Goal: Check status: Check status

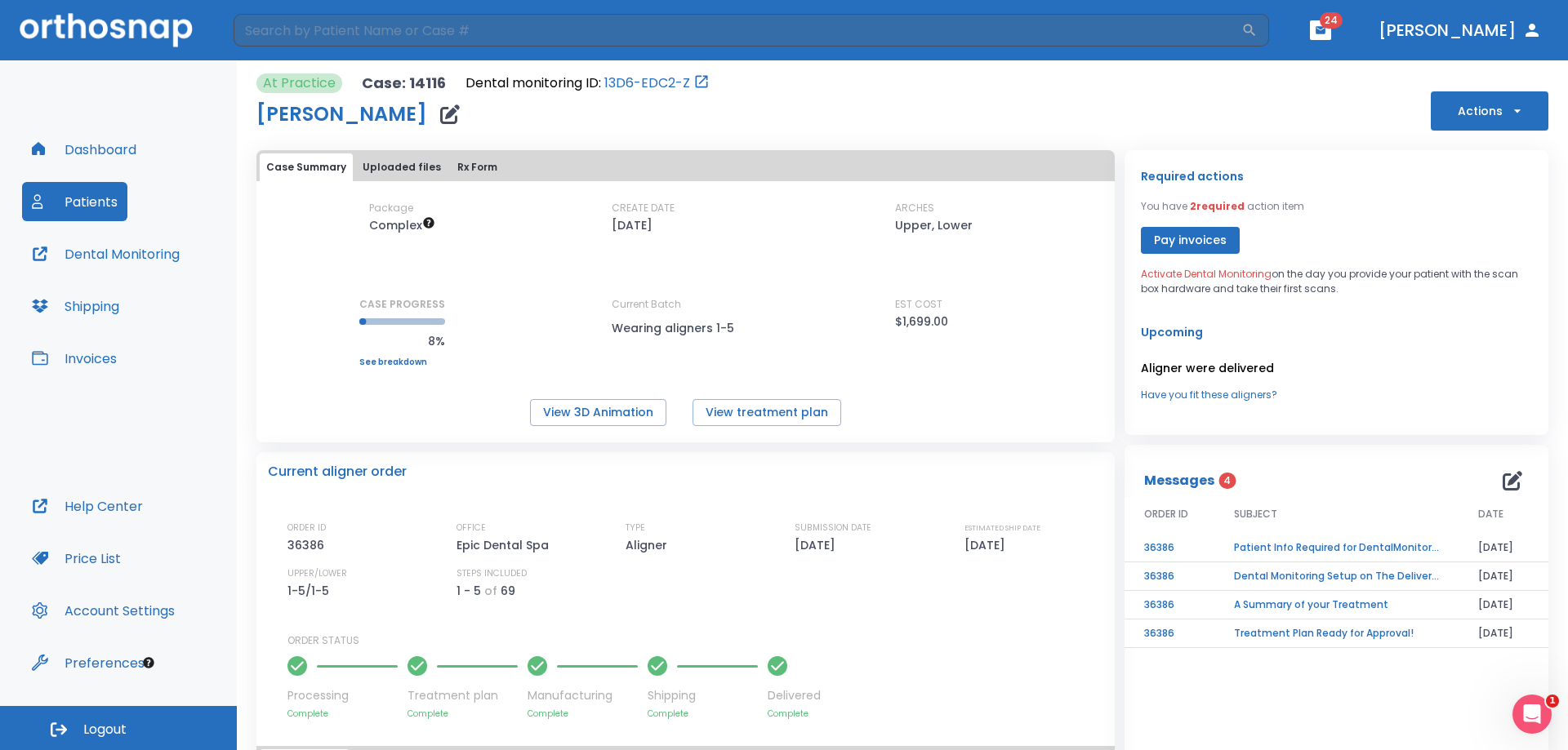
scroll to position [252, 0]
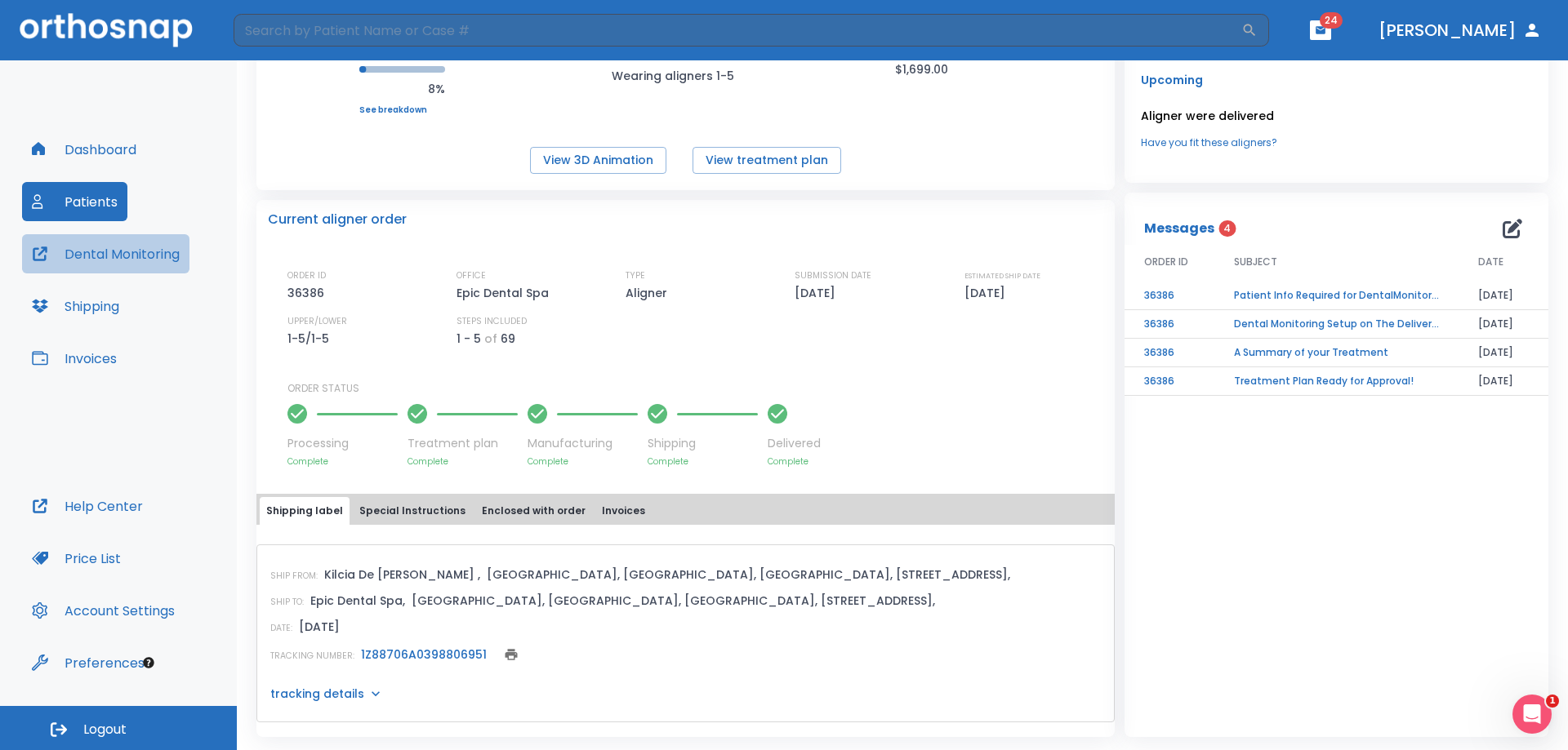
click at [136, 258] on button "Dental Monitoring" at bounding box center [105, 254] width 167 height 40
click at [100, 206] on button "Patients" at bounding box center [75, 202] width 106 height 40
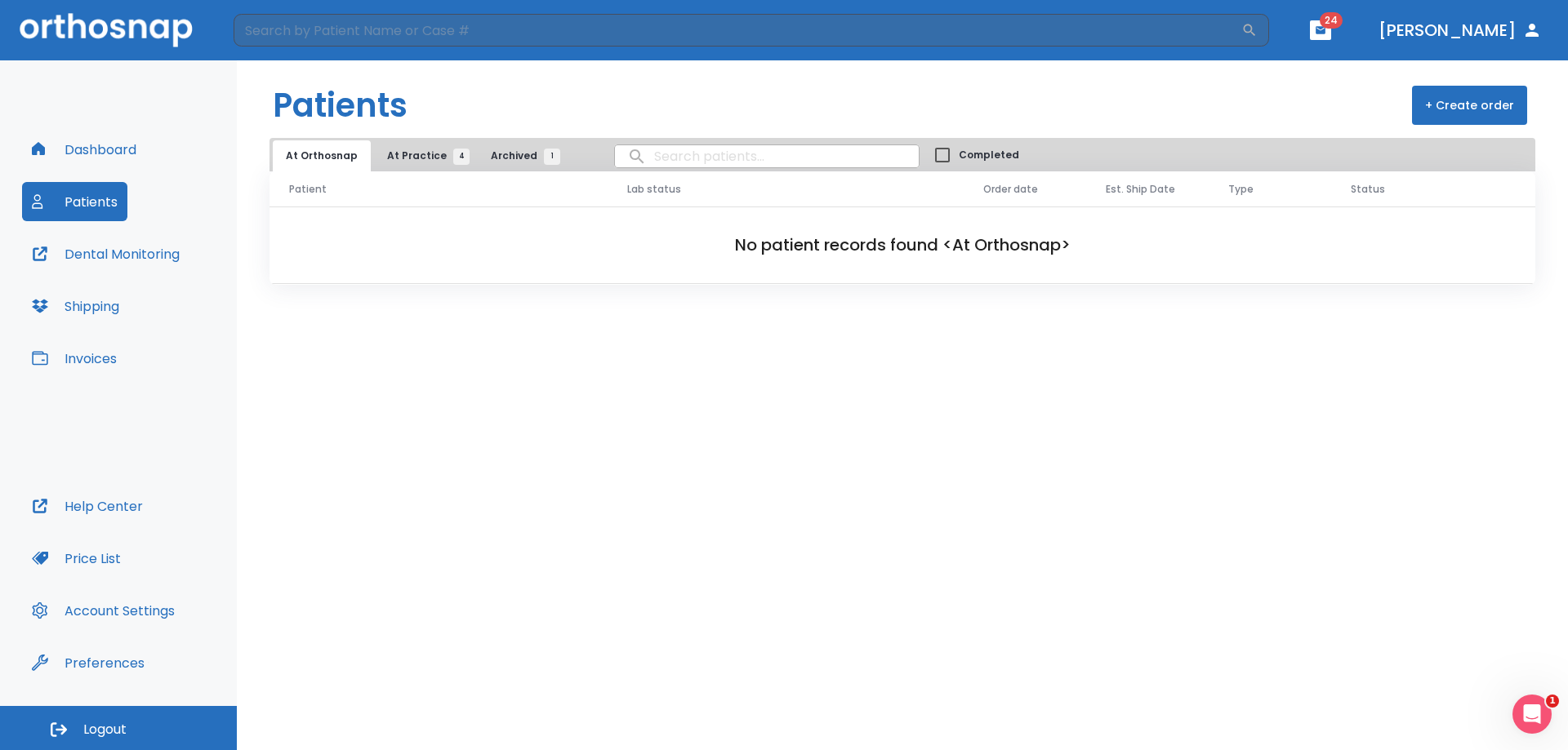
click at [392, 156] on span "At Practice 4" at bounding box center [424, 156] width 75 height 15
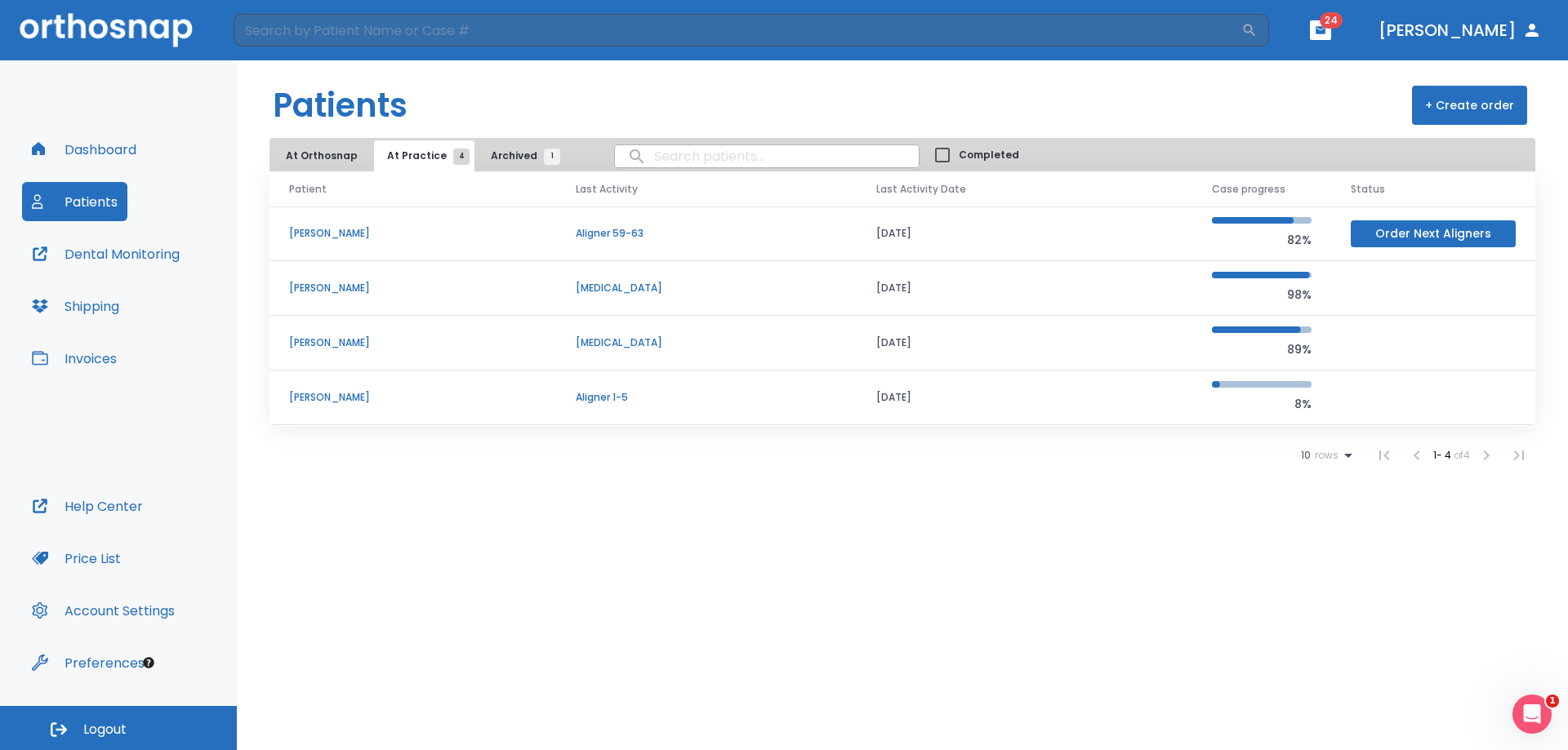
click at [324, 405] on td "[PERSON_NAME]" at bounding box center [413, 398] width 287 height 55
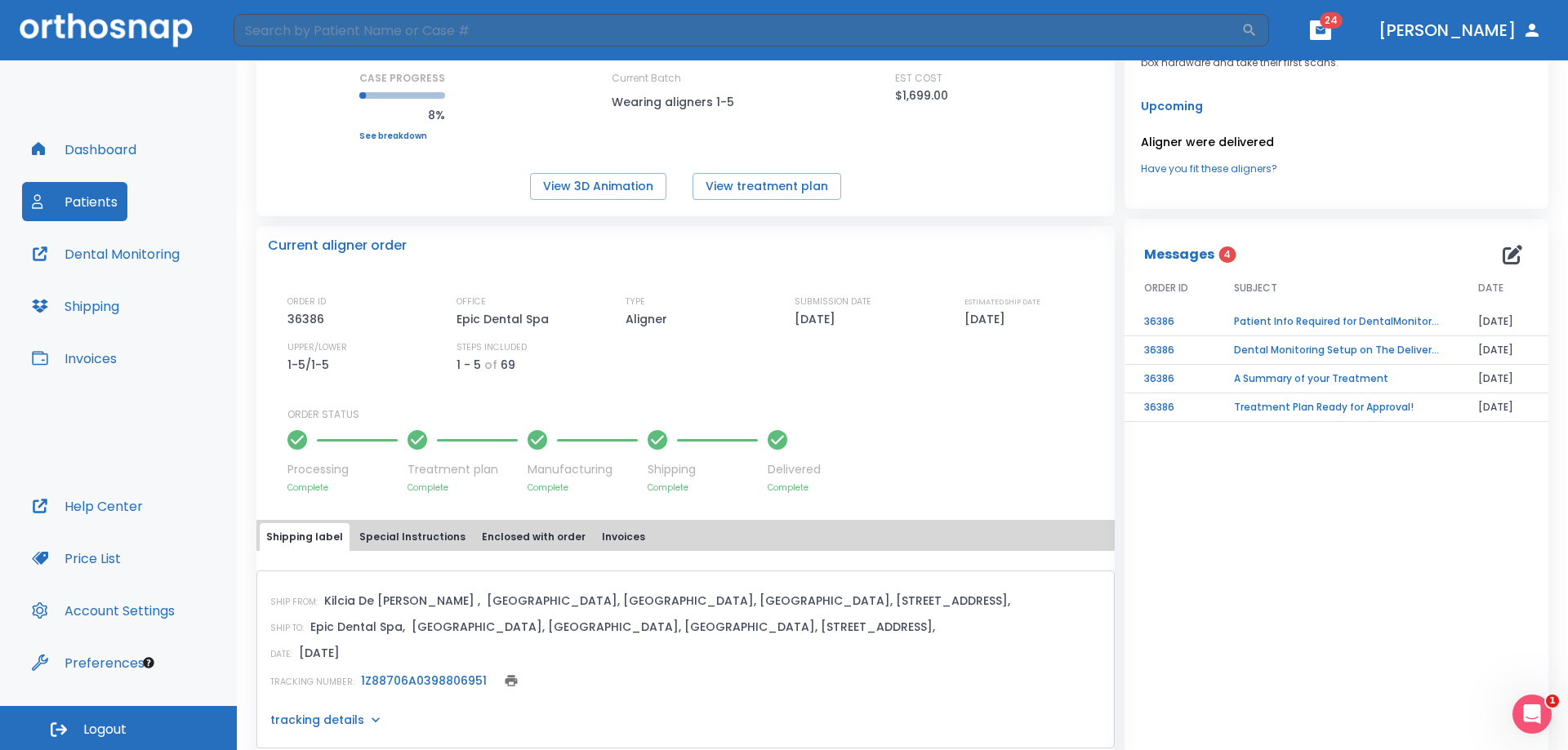
scroll to position [252, 0]
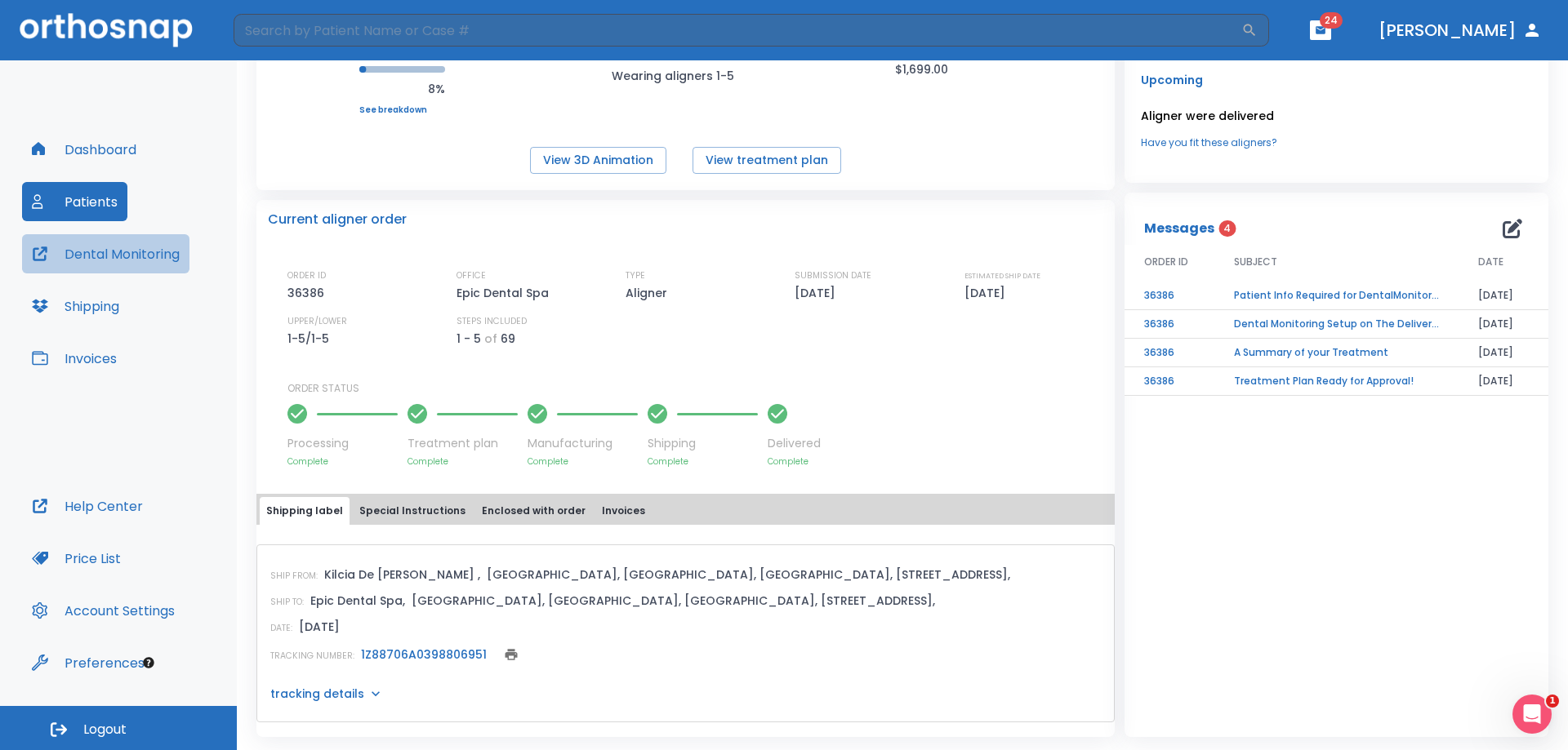
click at [91, 246] on button "Dental Monitoring" at bounding box center [105, 254] width 167 height 40
